Goal: Transaction & Acquisition: Download file/media

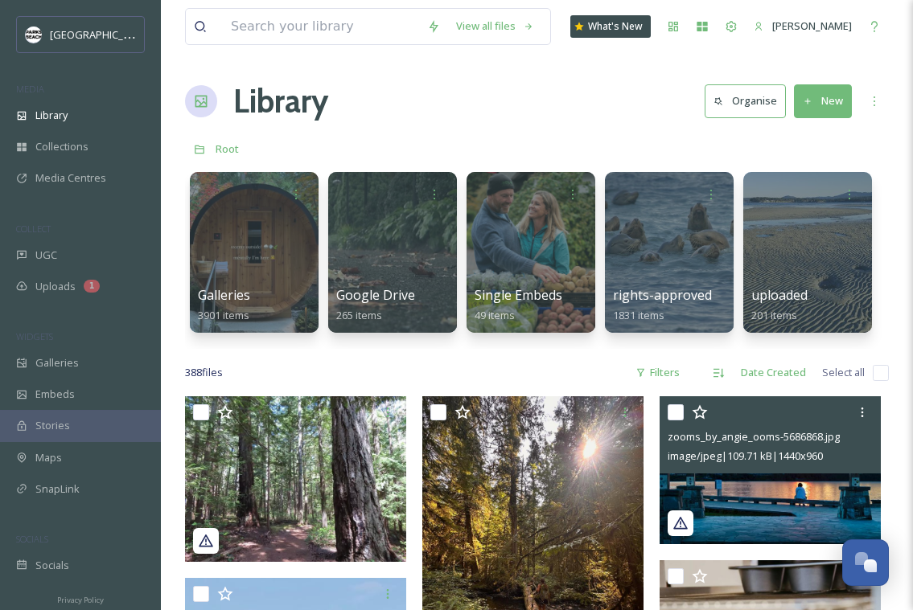
scroll to position [50, 0]
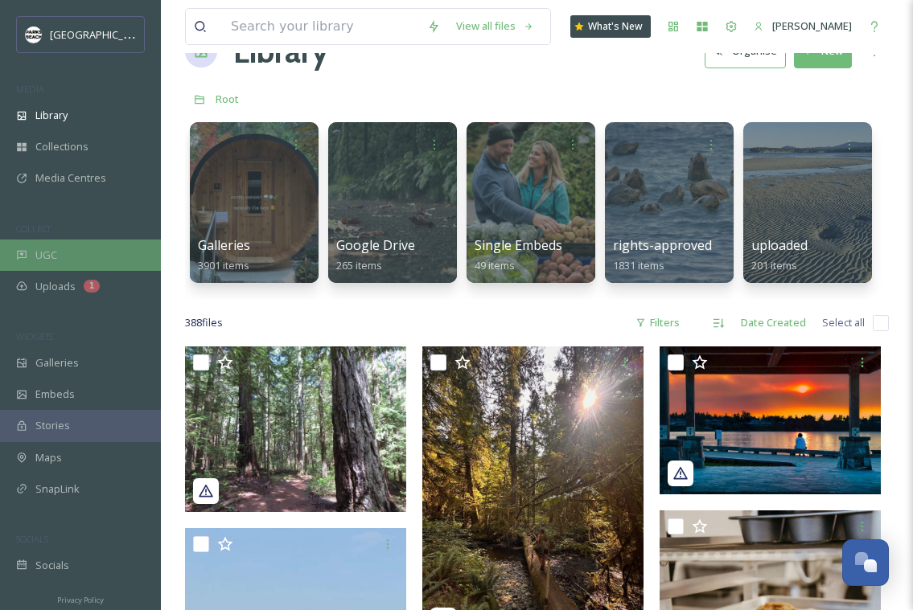
click at [79, 249] on div "UGC" at bounding box center [80, 255] width 161 height 31
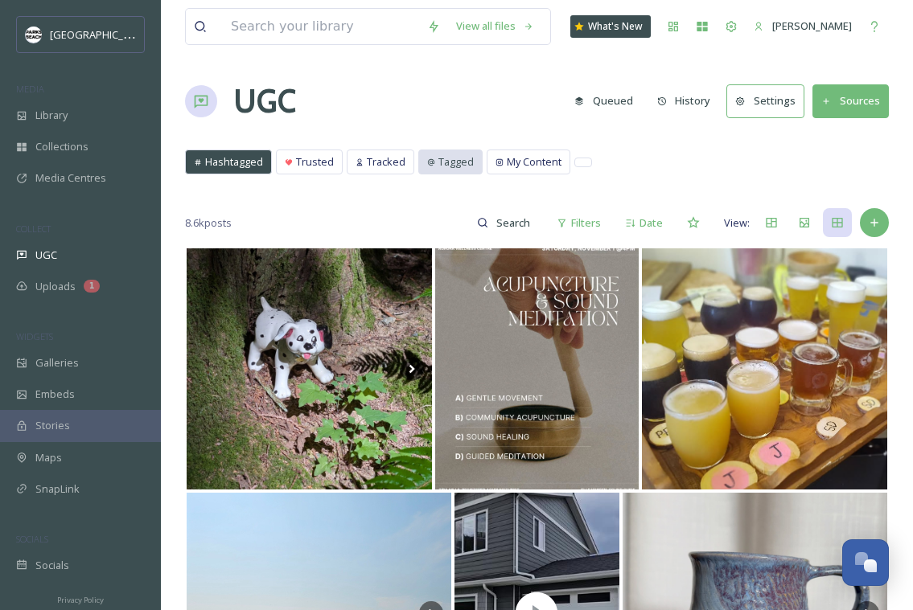
click at [450, 152] on div "Tagged" at bounding box center [450, 161] width 63 height 23
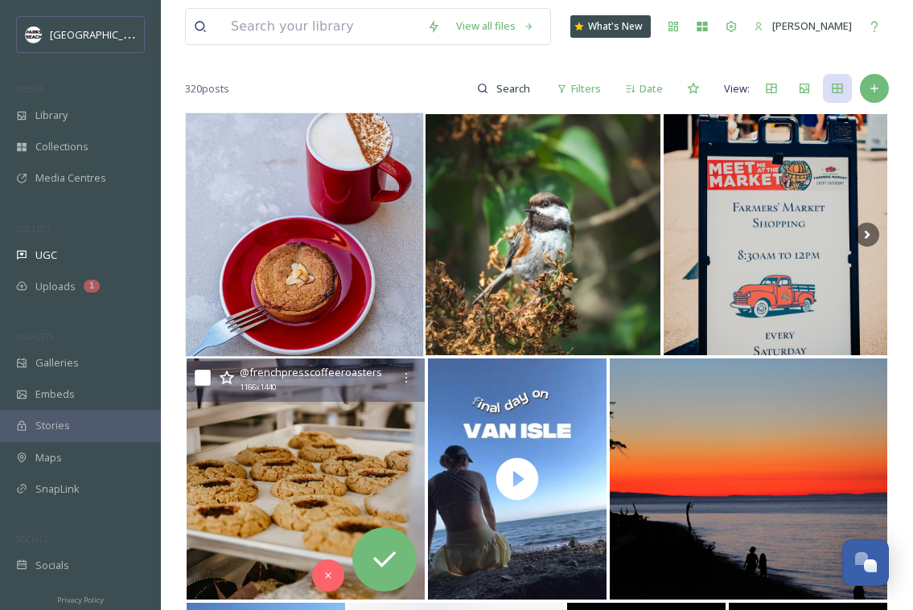
scroll to position [179, 0]
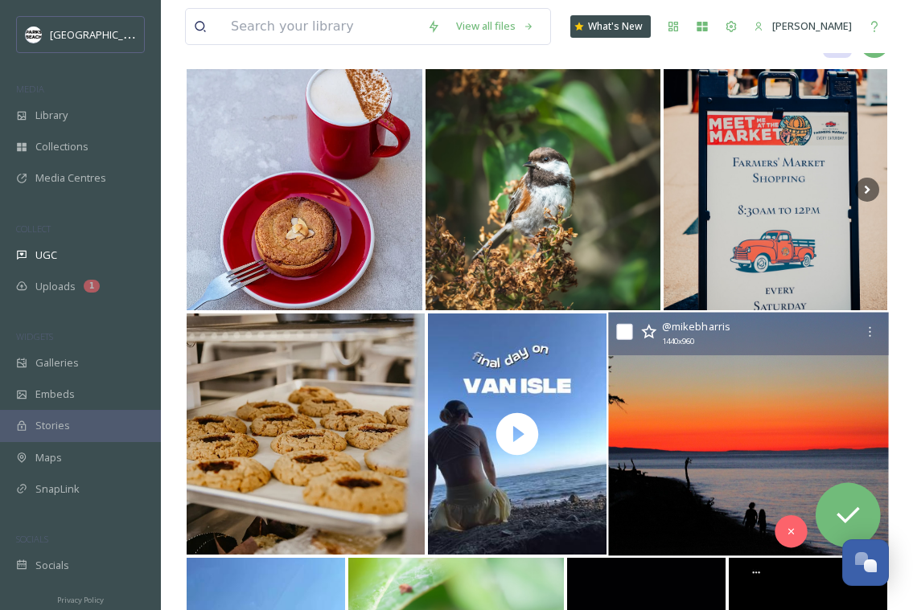
click at [705, 445] on img at bounding box center [748, 435] width 280 height 244
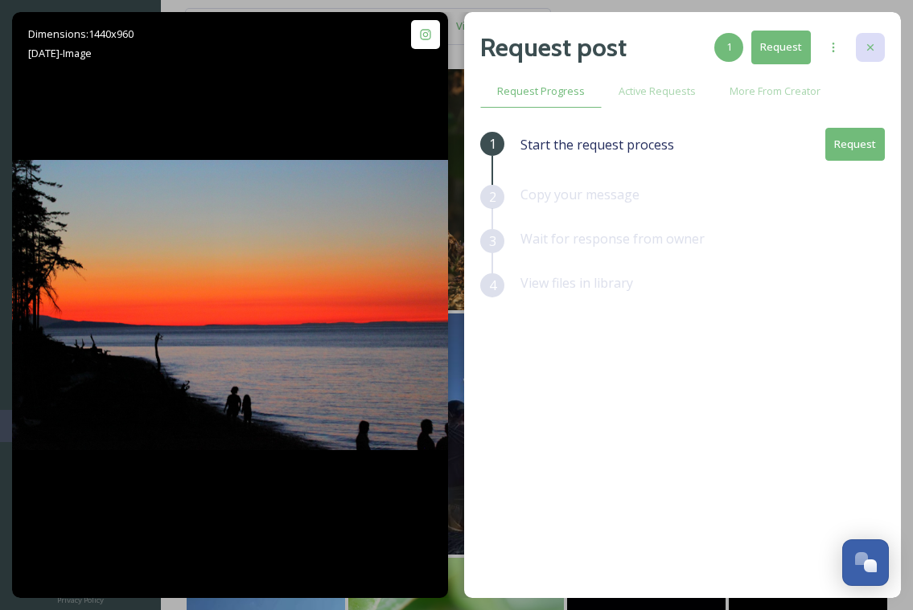
click at [868, 39] on div at bounding box center [870, 47] width 29 height 29
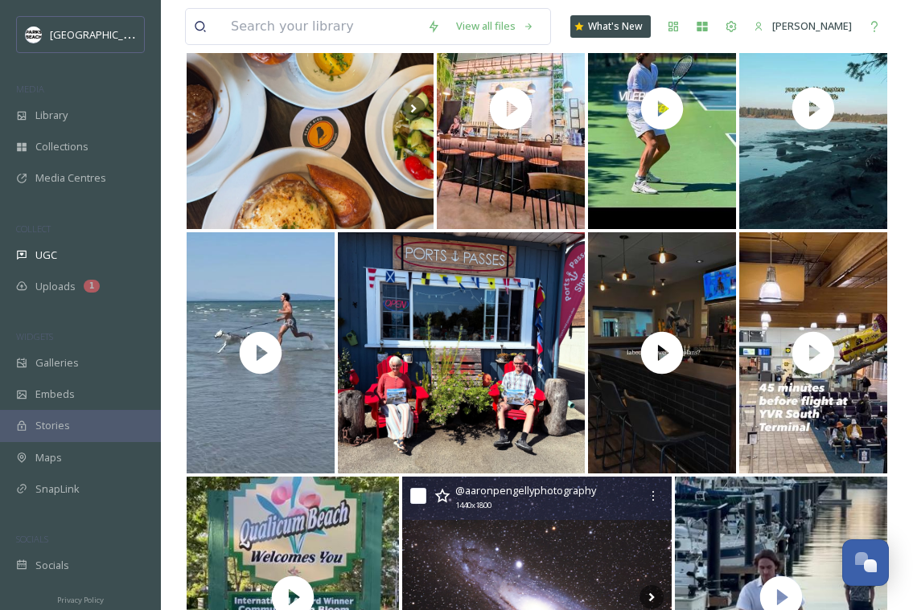
scroll to position [1067, 0]
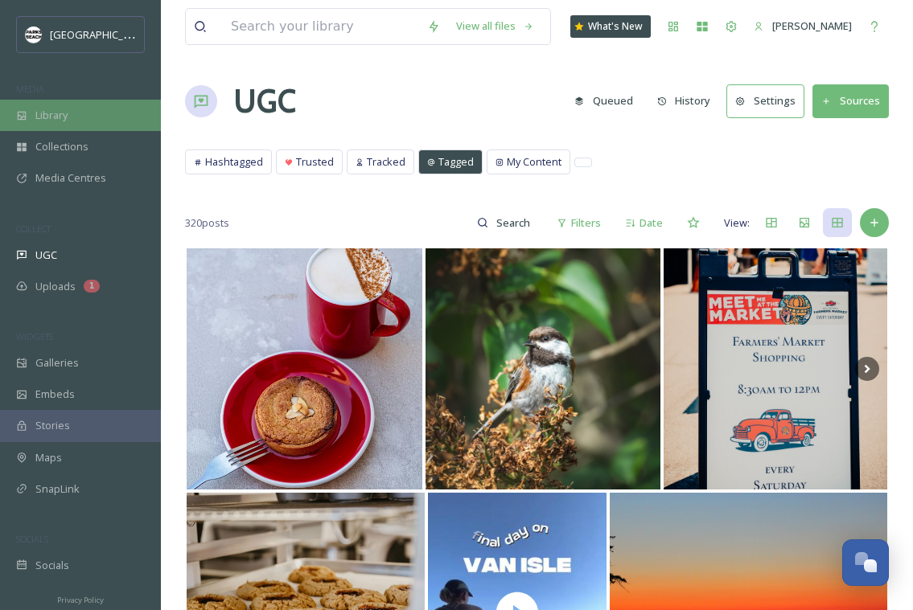
click at [63, 103] on div "Library" at bounding box center [80, 115] width 161 height 31
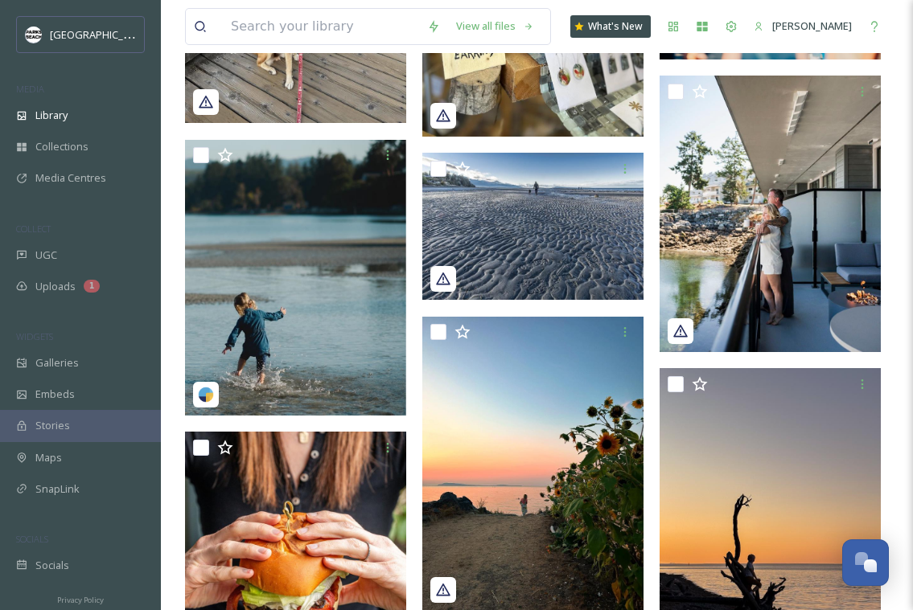
scroll to position [3180, 0]
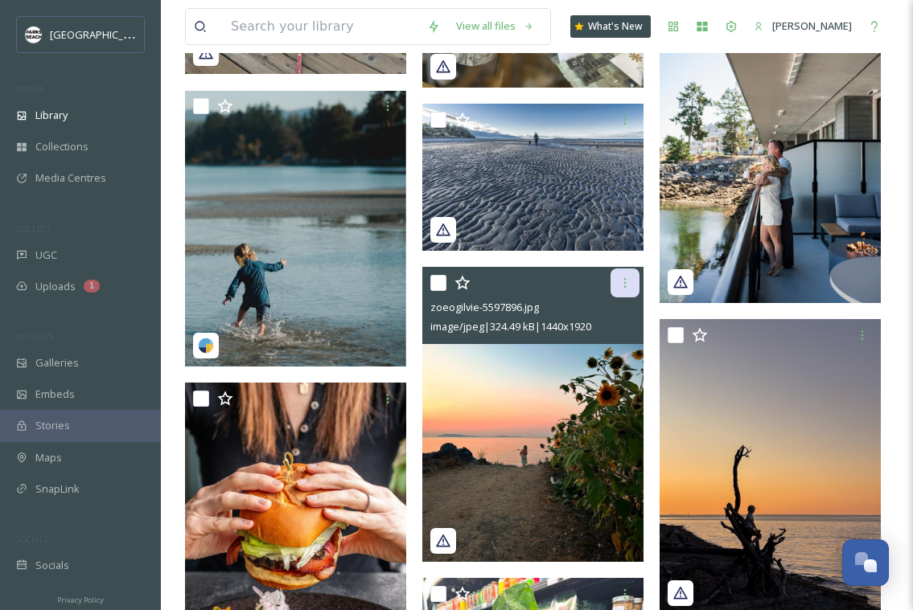
click at [619, 277] on icon at bounding box center [625, 283] width 13 height 13
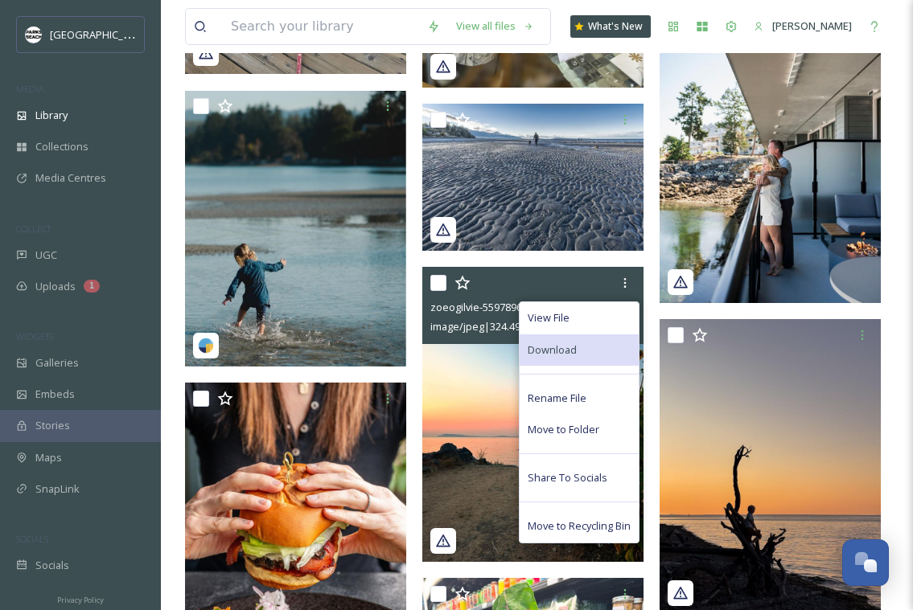
click at [573, 343] on span "Download" at bounding box center [552, 350] width 49 height 15
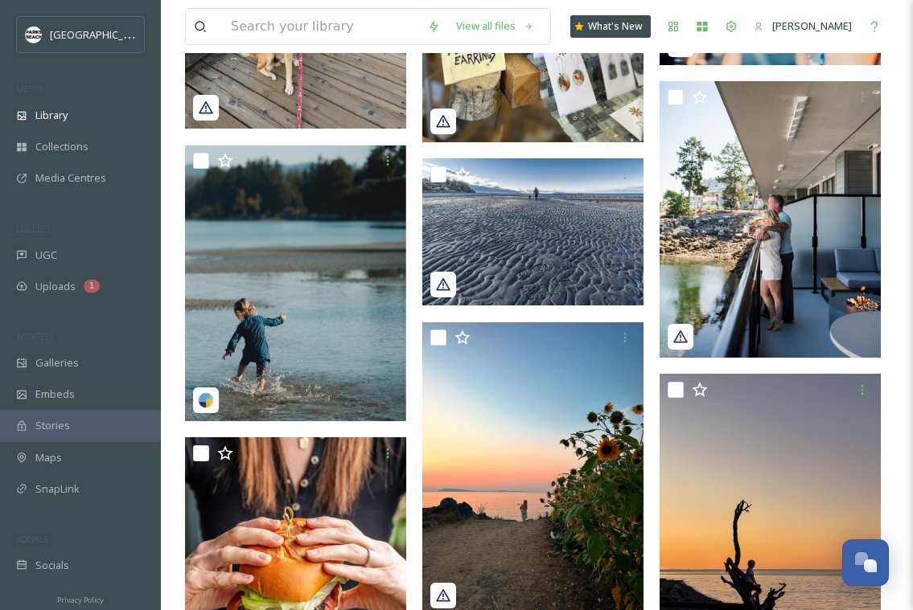
scroll to position [3114, 0]
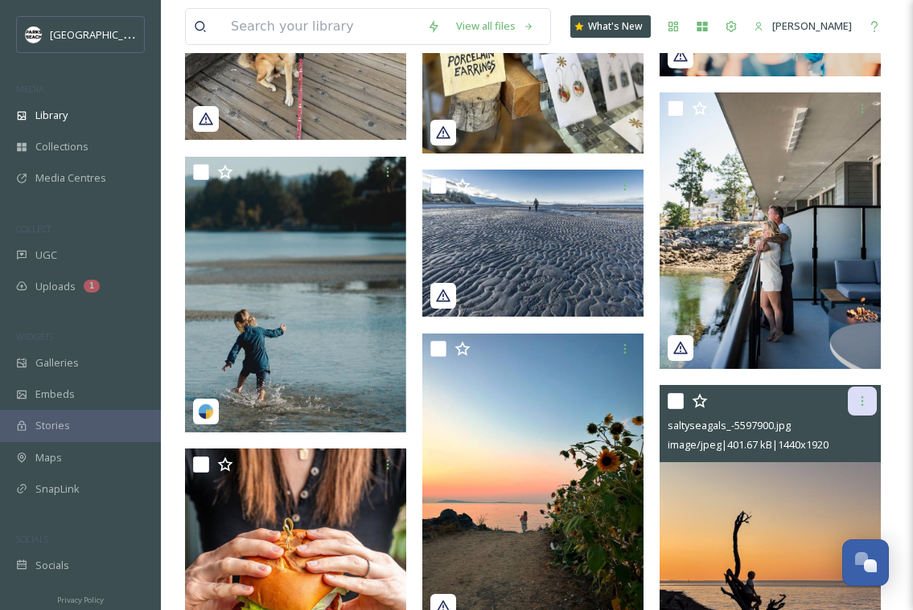
click at [854, 397] on div at bounding box center [862, 401] width 29 height 29
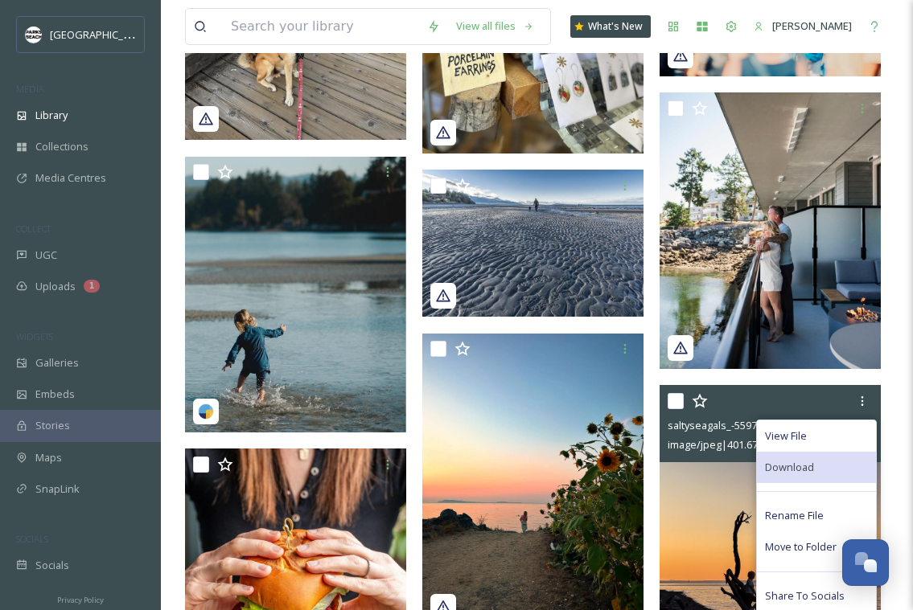
click at [793, 458] on div "Download" at bounding box center [816, 467] width 119 height 31
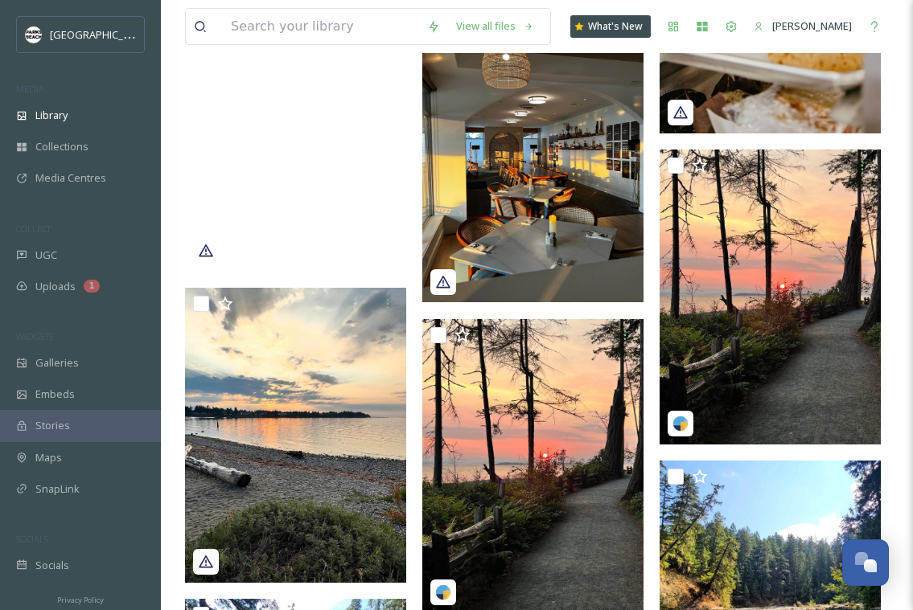
scroll to position [0, 0]
